Goal: Transaction & Acquisition: Download file/media

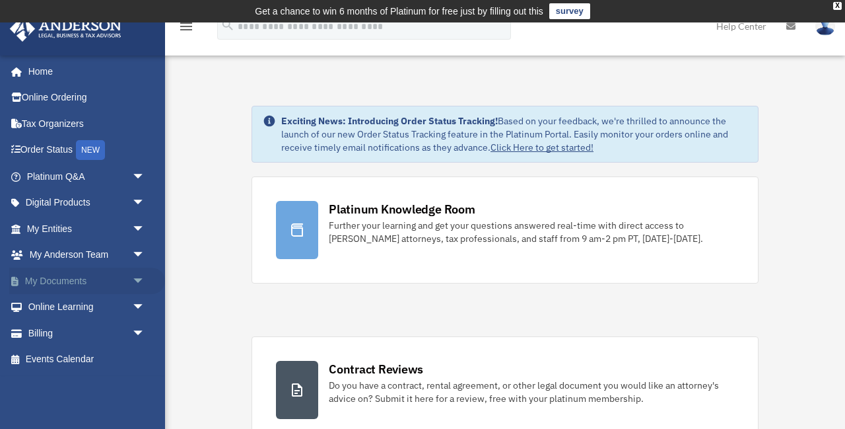
click at [66, 282] on link "My Documents arrow_drop_down" at bounding box center [87, 280] width 156 height 26
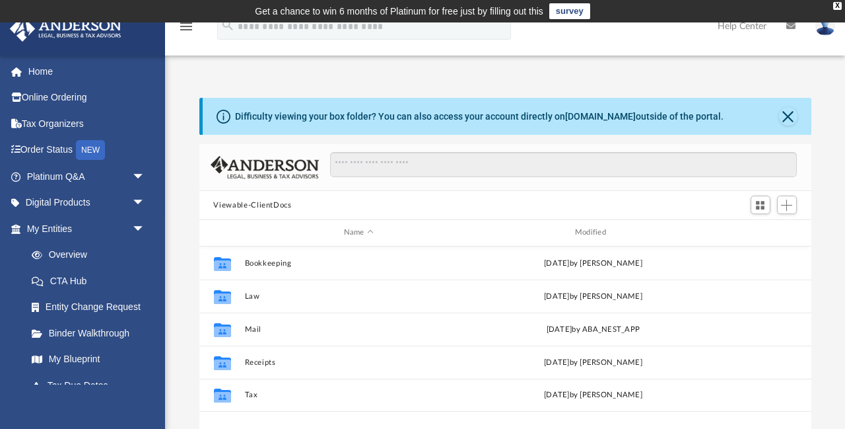
scroll to position [300, 612]
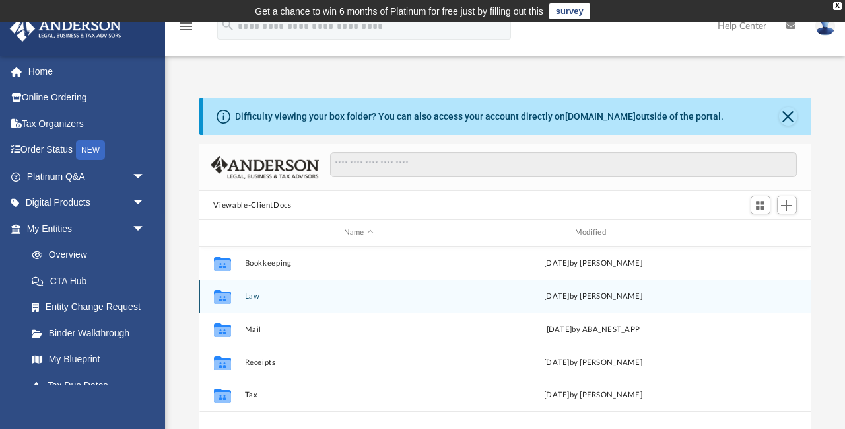
click at [232, 296] on icon "Collaborated Folder" at bounding box center [221, 295] width 21 height 21
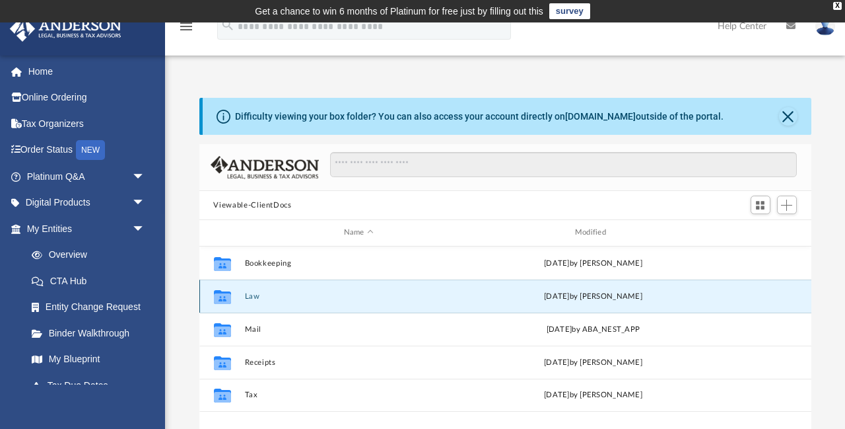
click at [232, 296] on icon "Collaborated Folder" at bounding box center [221, 295] width 21 height 21
click at [230, 296] on icon "grid" at bounding box center [221, 298] width 17 height 11
click at [231, 296] on icon "grid" at bounding box center [221, 298] width 17 height 11
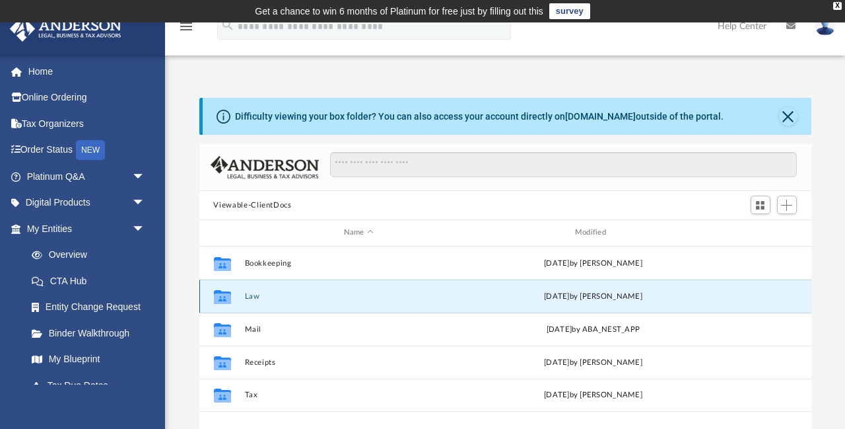
click at [231, 295] on icon "grid" at bounding box center [221, 298] width 17 height 11
click at [254, 304] on div "Collaborated Folder Law [DATE] by [PERSON_NAME]" at bounding box center [505, 295] width 612 height 33
click at [250, 298] on button "Law" at bounding box center [358, 296] width 229 height 9
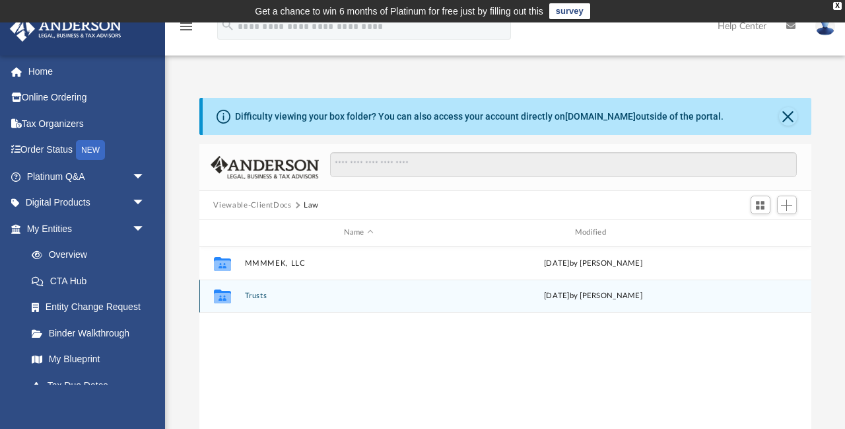
click at [250, 298] on button "Trusts" at bounding box center [358, 295] width 229 height 9
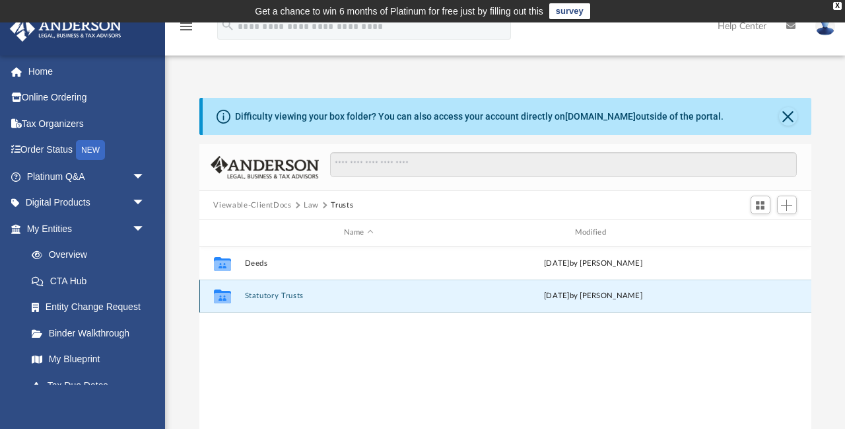
click at [254, 297] on button "Statutory Trusts" at bounding box center [358, 295] width 229 height 9
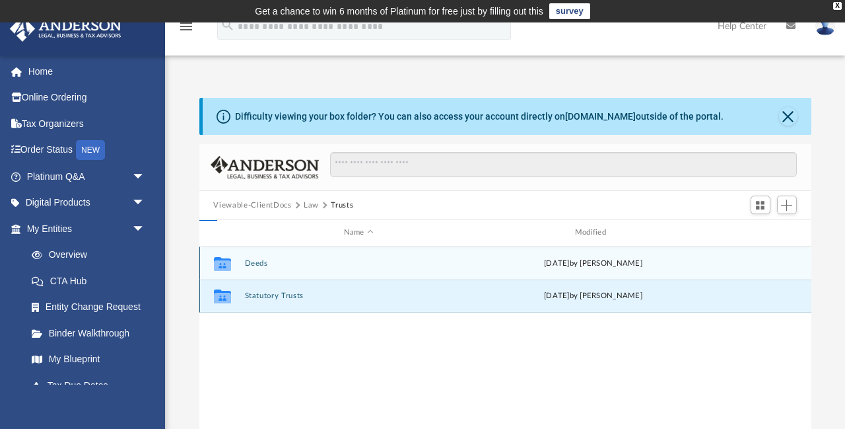
click at [254, 297] on button "Statutory Trusts" at bounding box center [358, 295] width 229 height 9
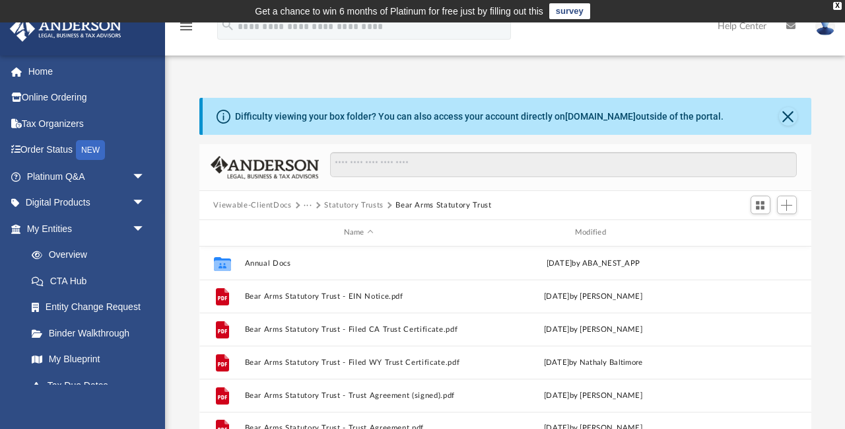
click at [316, 207] on span at bounding box center [317, 205] width 7 height 7
click at [789, 110] on button "Close" at bounding box center [788, 116] width 18 height 18
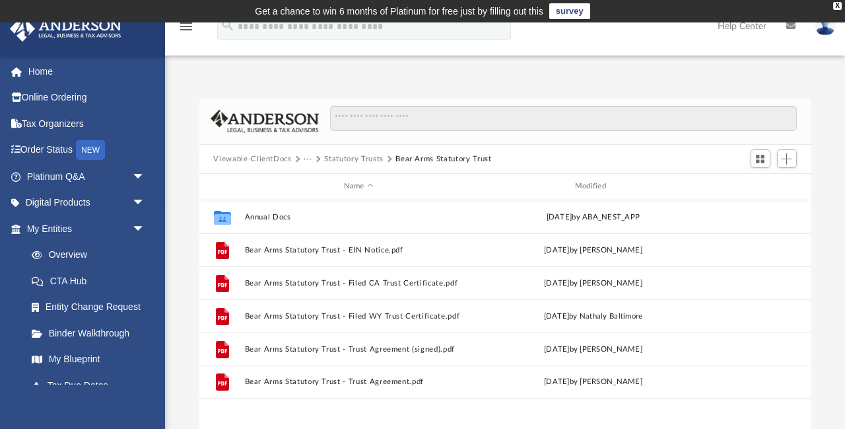
click at [355, 155] on button "Statutory Trusts" at bounding box center [353, 159] width 59 height 12
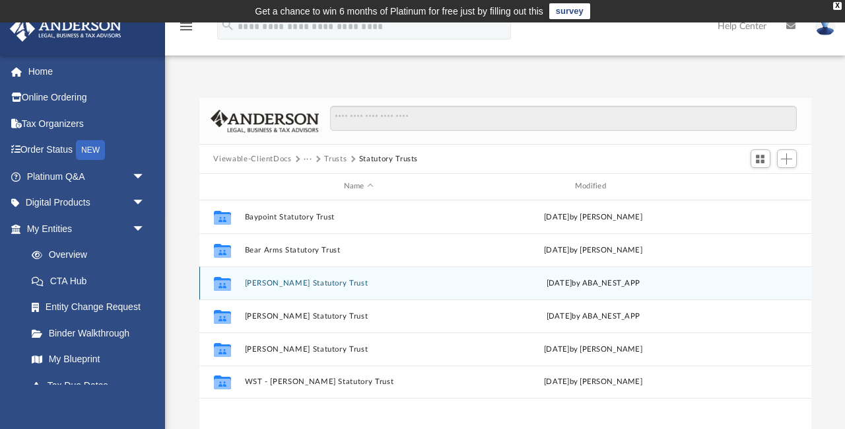
click at [297, 282] on button "Esperanza Blanca Statutory Trust" at bounding box center [358, 283] width 229 height 9
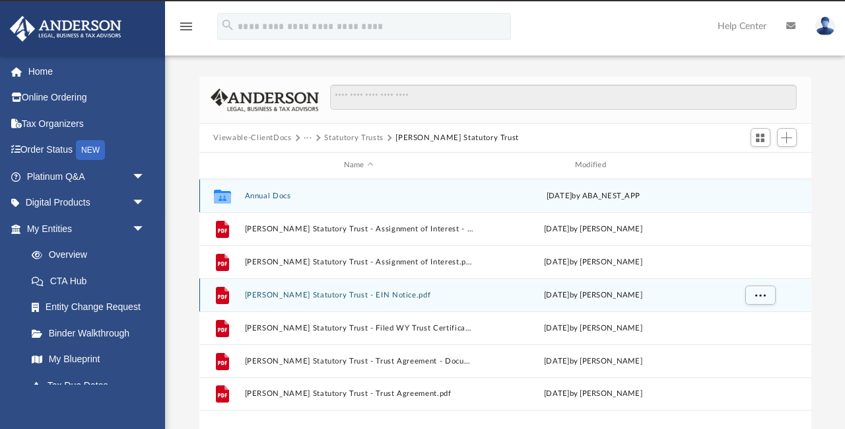
scroll to position [22, 0]
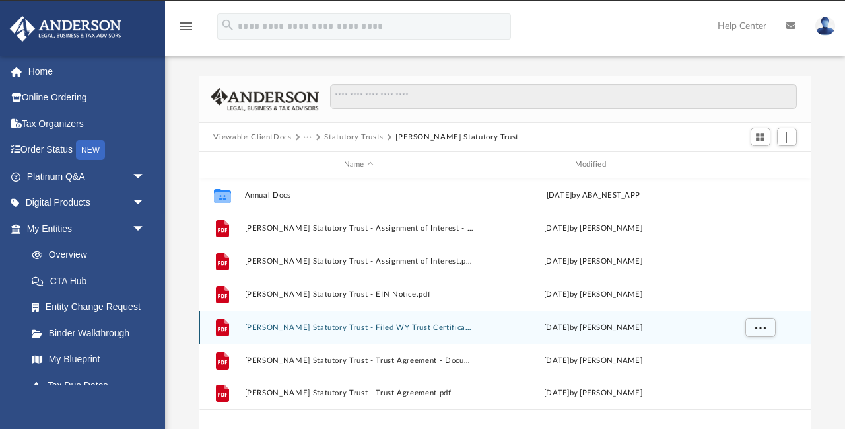
click at [327, 325] on button "Esperanza Blanca Statutory Trust - Filed WY Trust Certificate.pdf" at bounding box center [358, 327] width 229 height 9
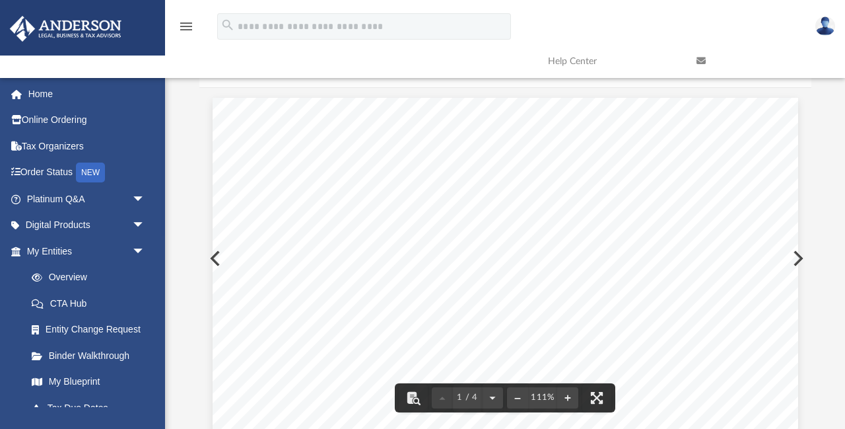
drag, startPoint x: 429, startPoint y: 290, endPoint x: 297, endPoint y: 287, distance: 132.1
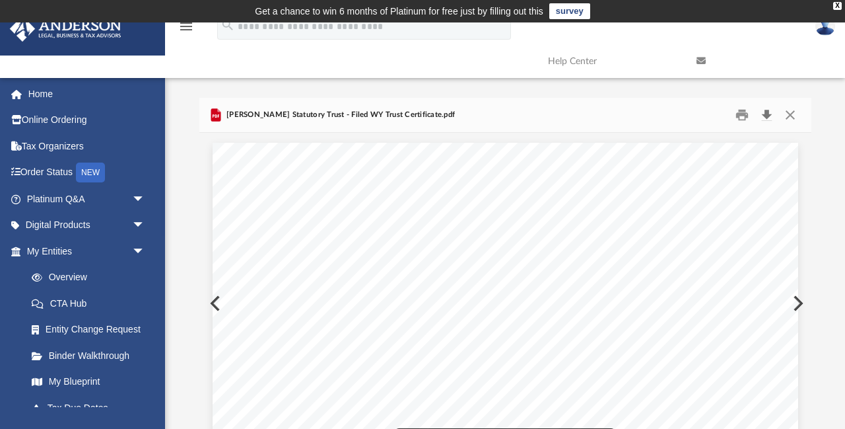
click at [765, 105] on button "Download" at bounding box center [768, 115] width 24 height 20
click at [765, 122] on button "Download" at bounding box center [768, 115] width 24 height 20
